Goal: Check status

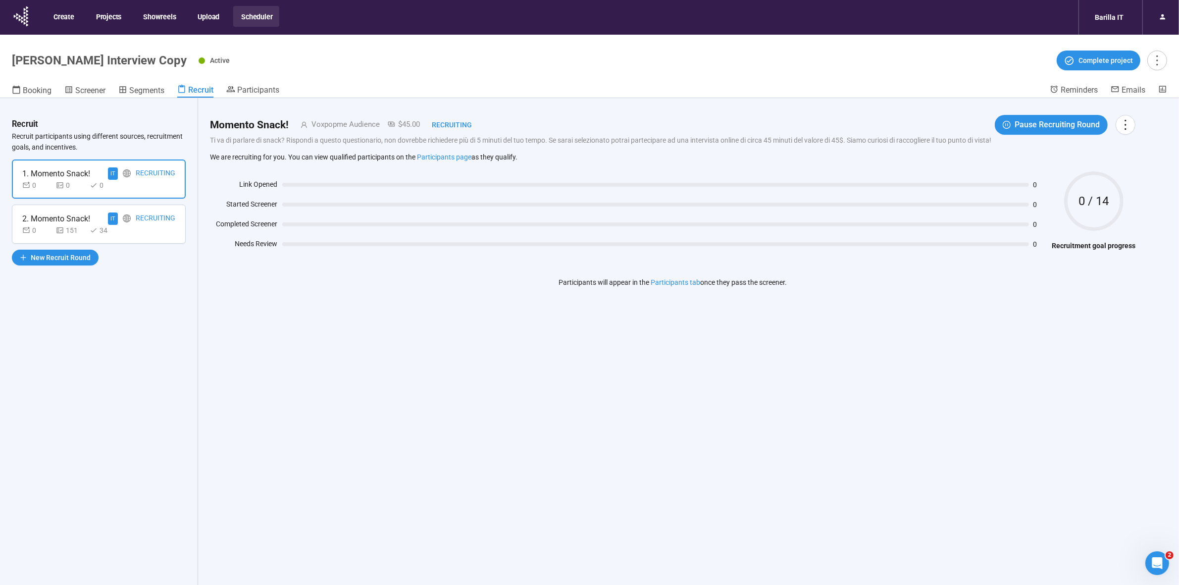
click at [243, 14] on button "Scheduler" at bounding box center [256, 16] width 46 height 21
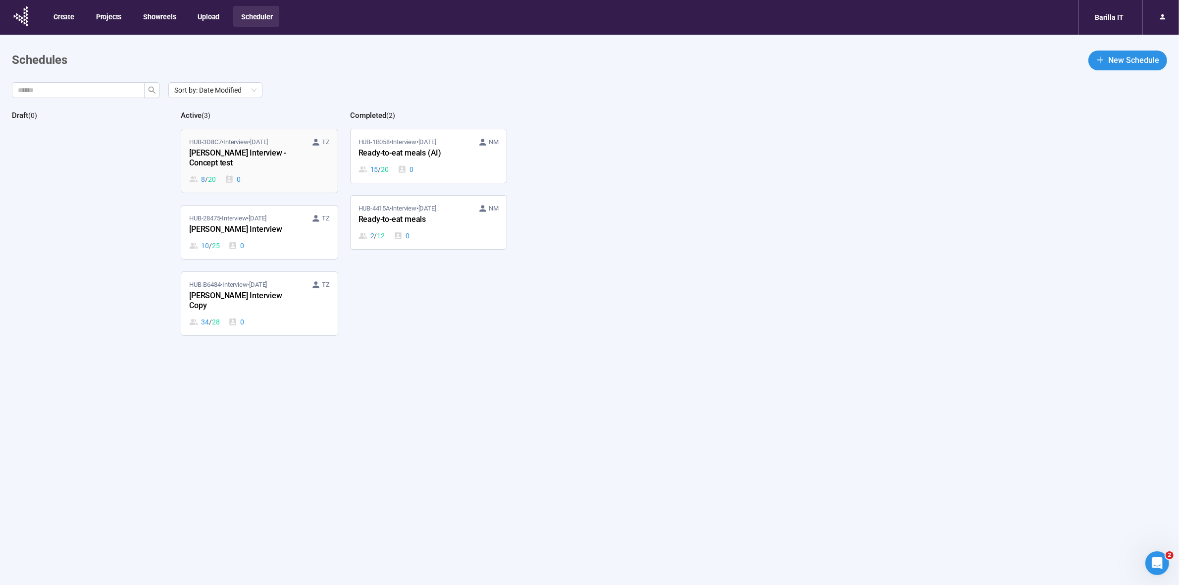
click at [266, 153] on div "[PERSON_NAME] Interview - Concept test" at bounding box center [243, 158] width 109 height 23
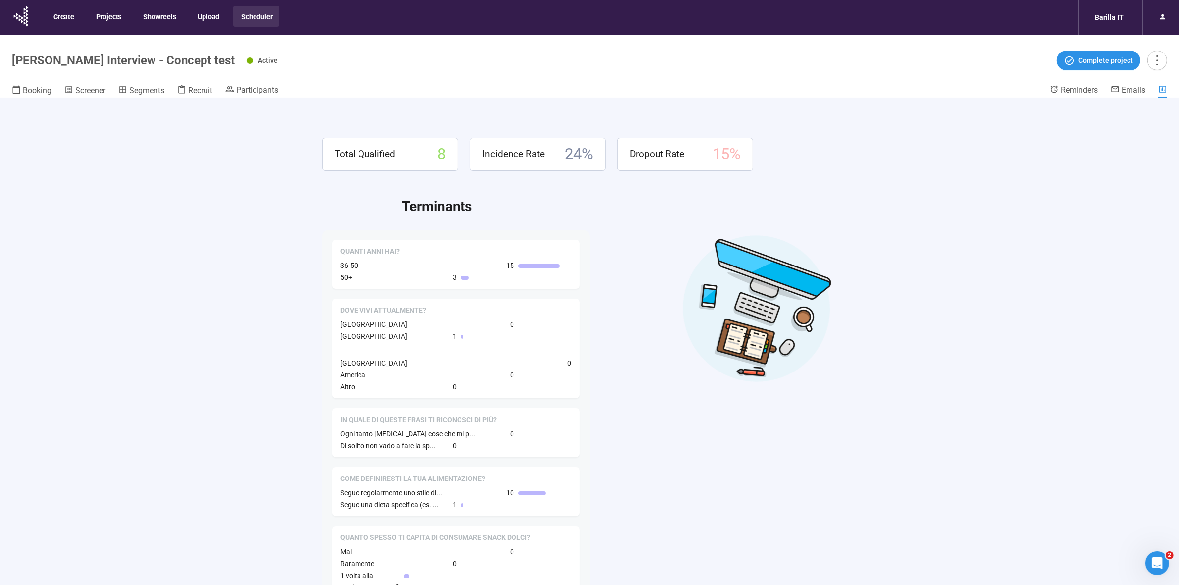
click at [293, 171] on div "Total Qualified 8 Incidence Rate 24 % Dropout Rate 15 % Terminants Quanti anni …" at bounding box center [590, 358] width 594 height 521
click at [259, 93] on span "Participants" at bounding box center [257, 89] width 42 height 9
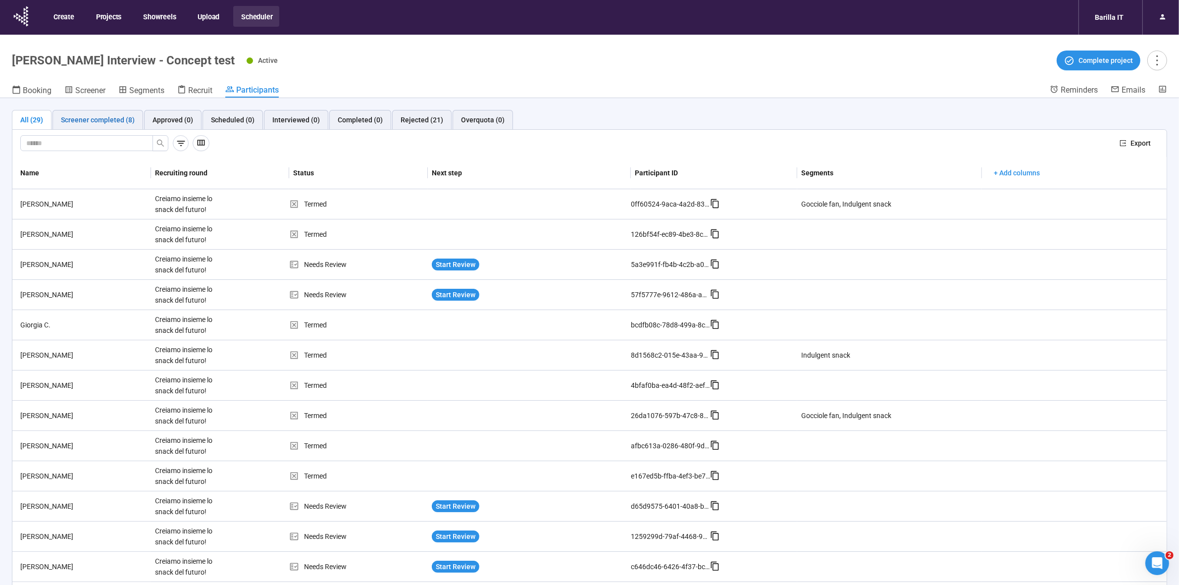
click at [78, 122] on div "Screener completed (8)" at bounding box center [98, 119] width 74 height 11
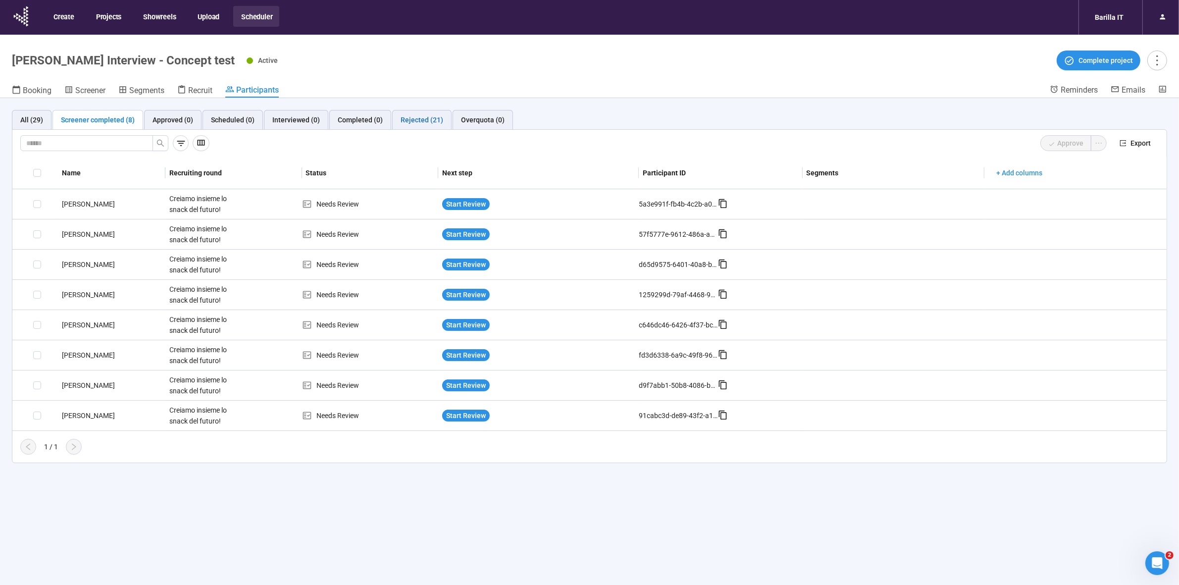
click at [421, 122] on div "Rejected (21)" at bounding box center [422, 119] width 43 height 11
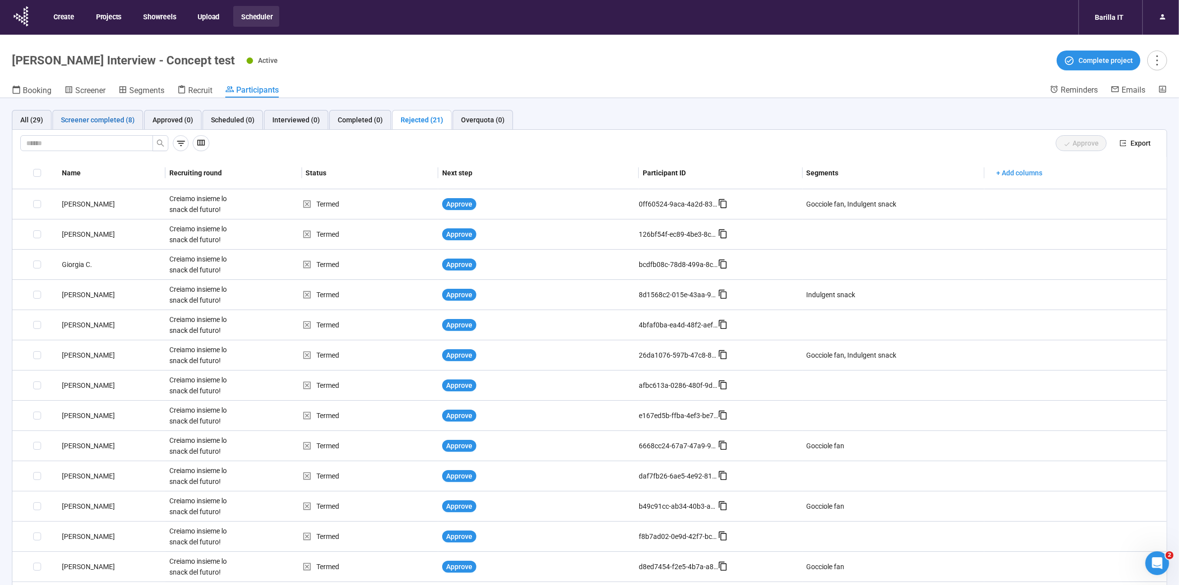
click at [98, 115] on div "Screener completed (8)" at bounding box center [98, 119] width 74 height 11
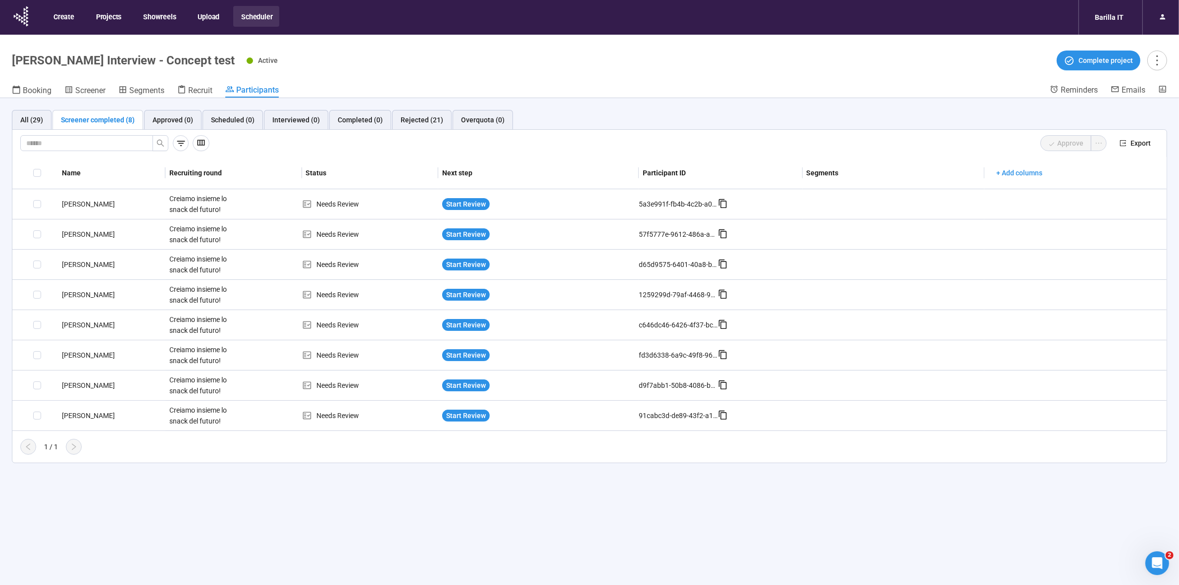
click at [201, 519] on div "All (29) Screener completed (8) Approved (0) Scheduled (0) Interviewed (0) Comp…" at bounding box center [589, 358] width 1179 height 521
